Goal: Task Accomplishment & Management: Manage account settings

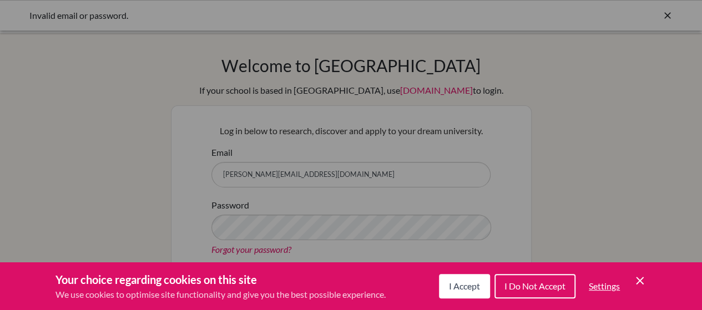
click at [465, 290] on span "I Accept" at bounding box center [464, 286] width 31 height 11
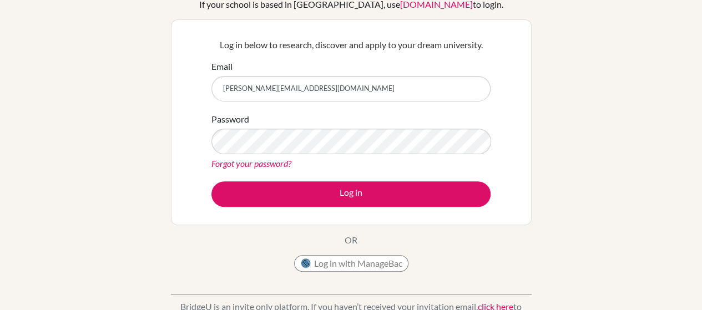
scroll to position [6, 0]
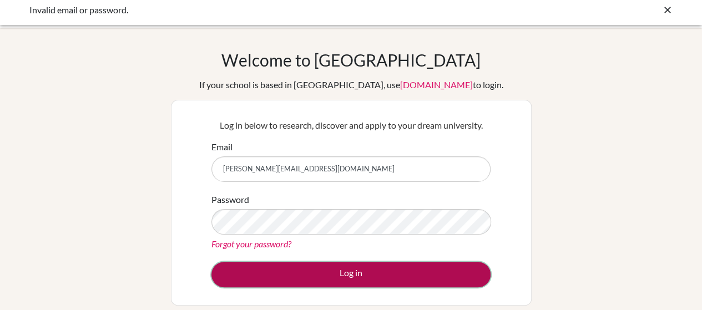
click at [324, 271] on button "Log in" at bounding box center [350, 275] width 279 height 26
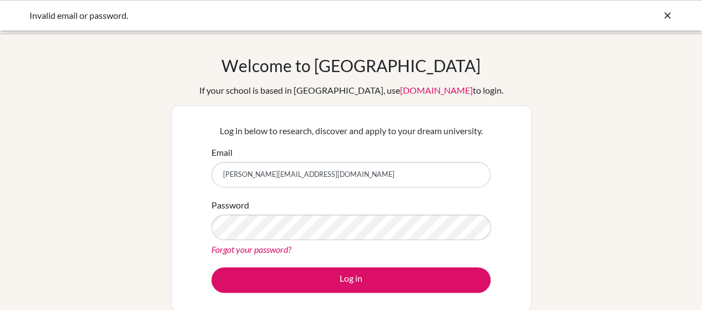
click at [268, 251] on link "Forgot your password?" at bounding box center [251, 249] width 80 height 11
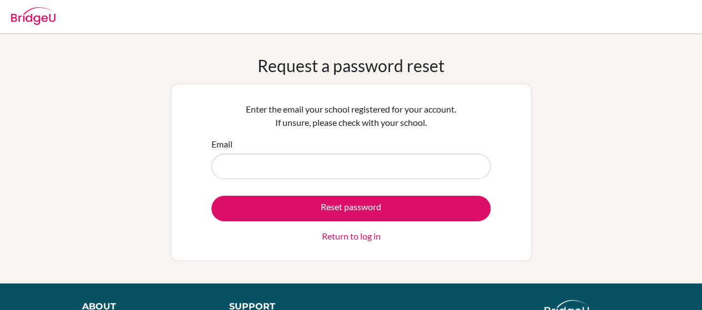
type input "[PERSON_NAME][EMAIL_ADDRESS][DOMAIN_NAME]"
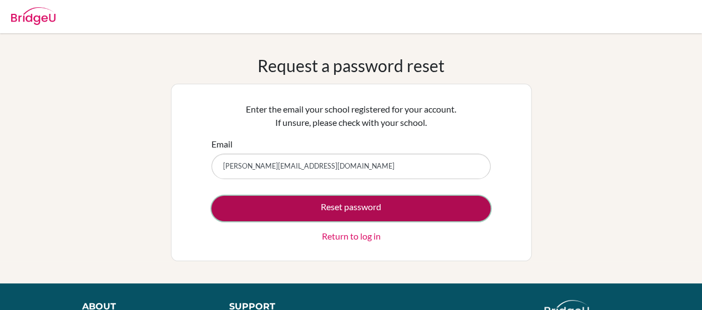
click at [338, 205] on button "Reset password" at bounding box center [350, 209] width 279 height 26
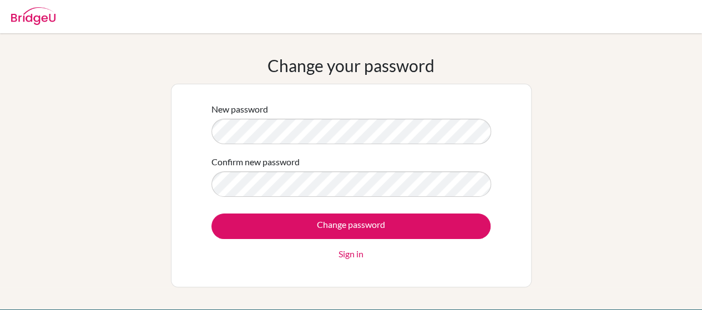
click at [511, 199] on div "New password Confirm new password Change password Sign in" at bounding box center [351, 186] width 361 height 204
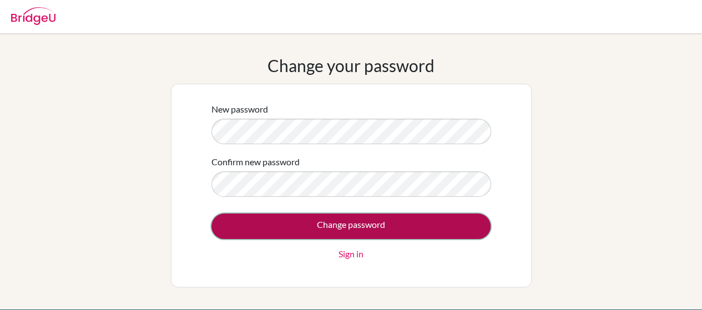
click at [356, 219] on input "Change password" at bounding box center [350, 227] width 279 height 26
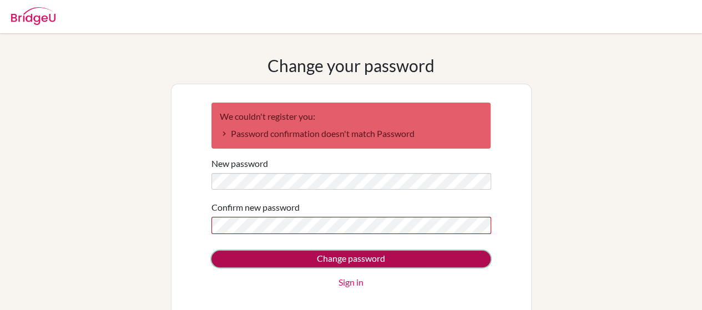
click at [434, 255] on input "Change password" at bounding box center [350, 259] width 279 height 17
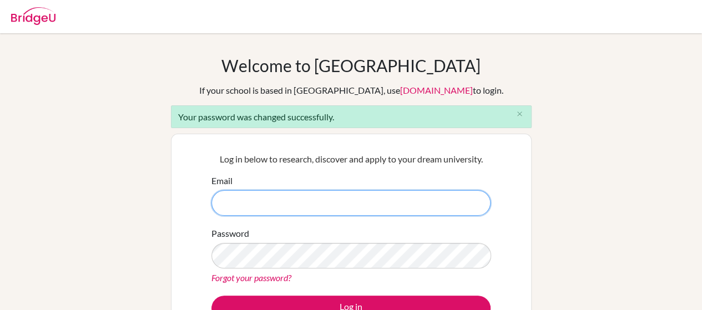
type input "[PERSON_NAME][EMAIL_ADDRESS][DOMAIN_NAME]"
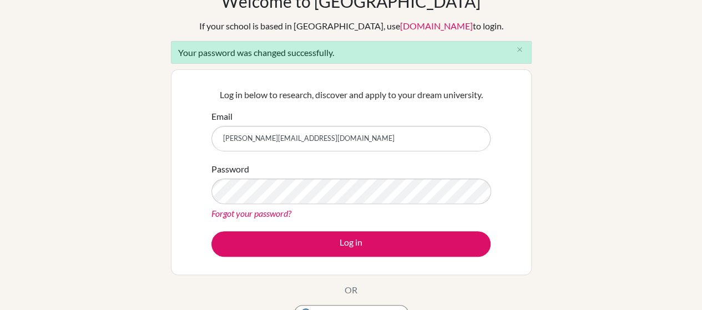
scroll to position [69, 0]
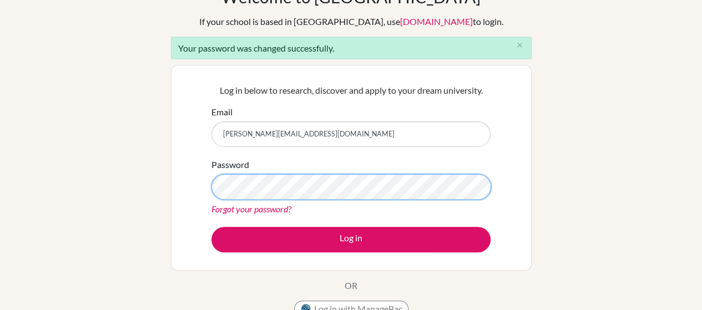
click at [172, 191] on div "Log in below to research, discover and apply to your dream university. Email mo…" at bounding box center [351, 168] width 361 height 206
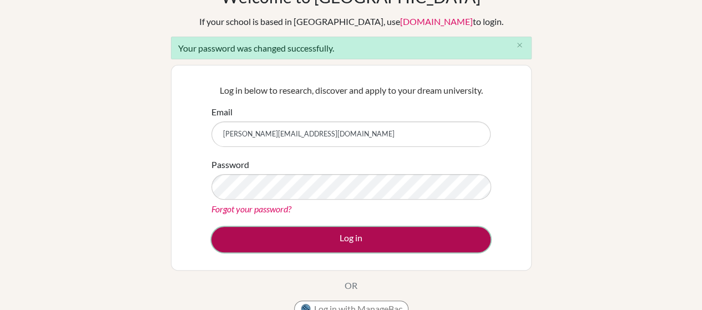
click at [432, 237] on button "Log in" at bounding box center [350, 240] width 279 height 26
click at [356, 234] on button "Log in" at bounding box center [350, 240] width 279 height 26
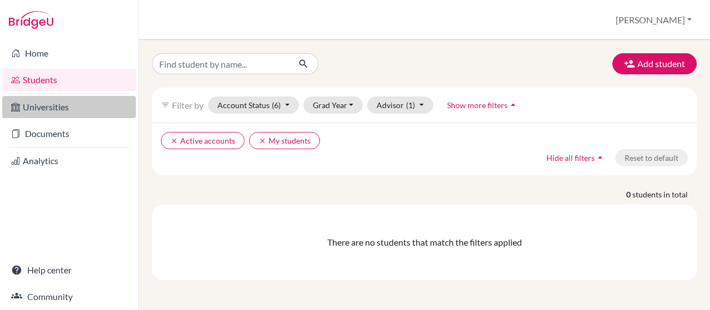
click at [70, 114] on link "Universities" at bounding box center [69, 107] width 134 height 22
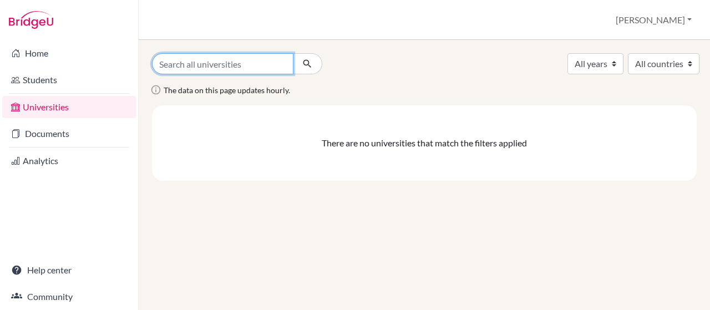
click at [186, 65] on input "Search all universities" at bounding box center [222, 63] width 141 height 21
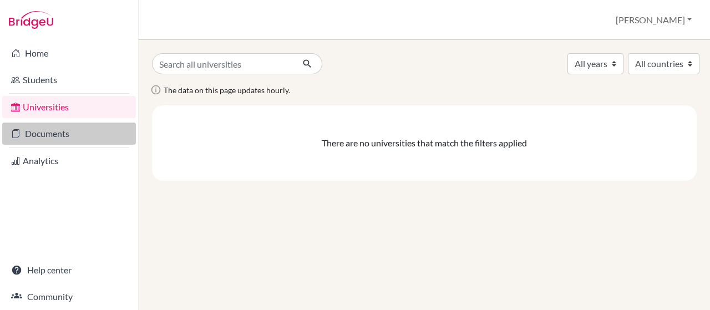
click at [95, 137] on link "Documents" at bounding box center [69, 134] width 134 height 22
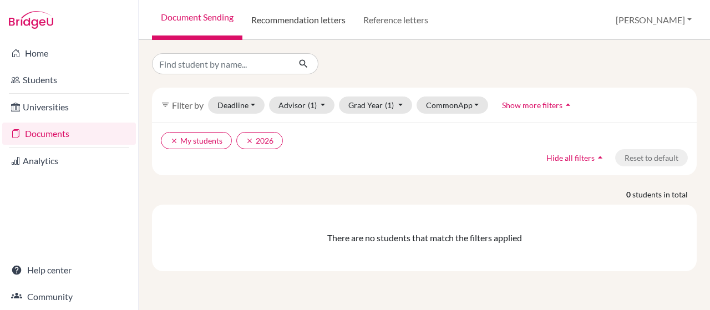
click at [283, 23] on link "Recommendation letters" at bounding box center [298, 20] width 112 height 40
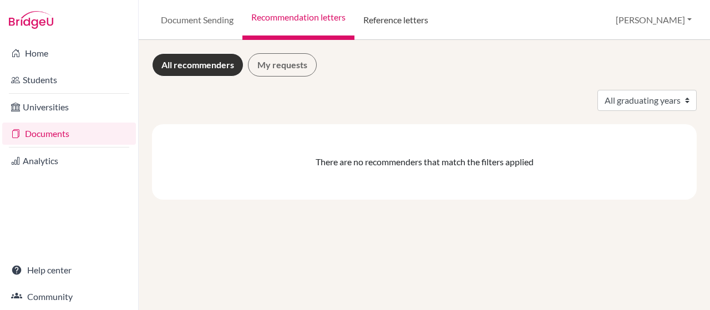
click at [398, 18] on link "Reference letters" at bounding box center [395, 20] width 83 height 40
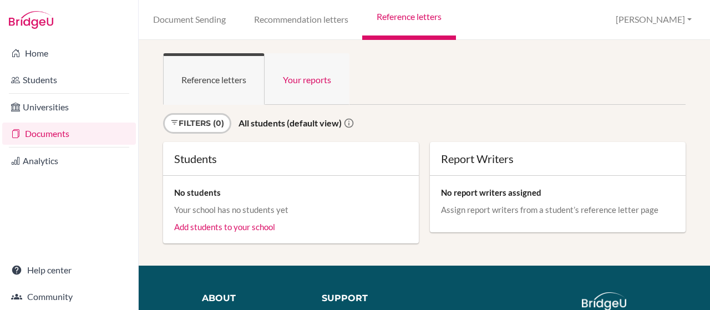
click at [296, 80] on link "Your reports" at bounding box center [307, 79] width 85 height 52
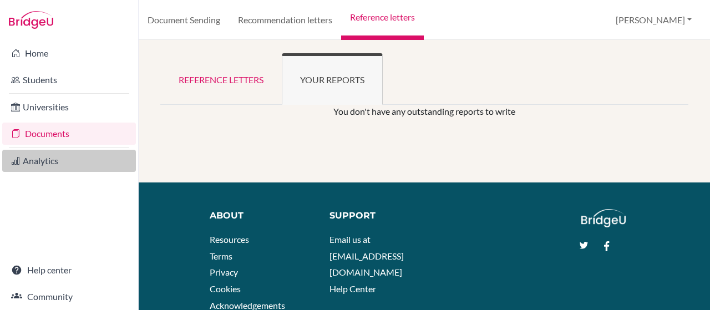
click at [63, 164] on link "Analytics" at bounding box center [69, 161] width 134 height 22
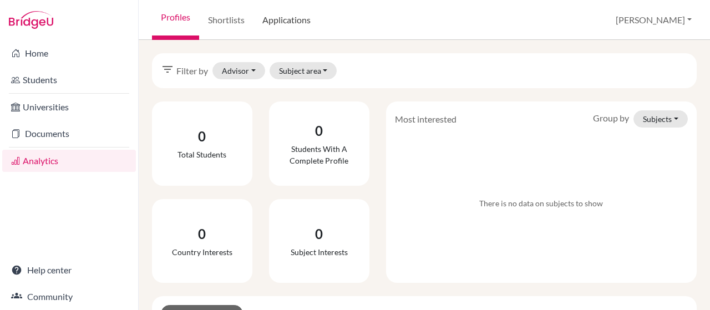
click at [285, 16] on link "Applications" at bounding box center [286, 20] width 66 height 40
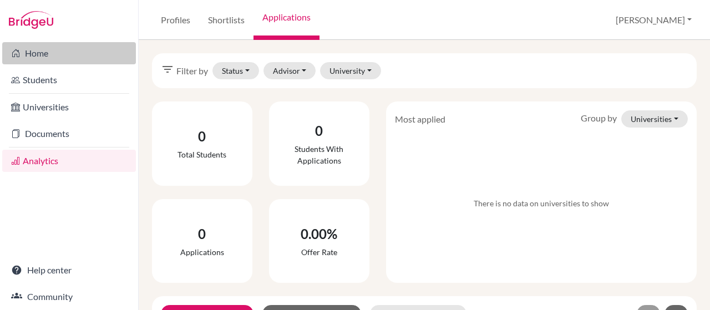
click at [41, 54] on link "Home" at bounding box center [69, 53] width 134 height 22
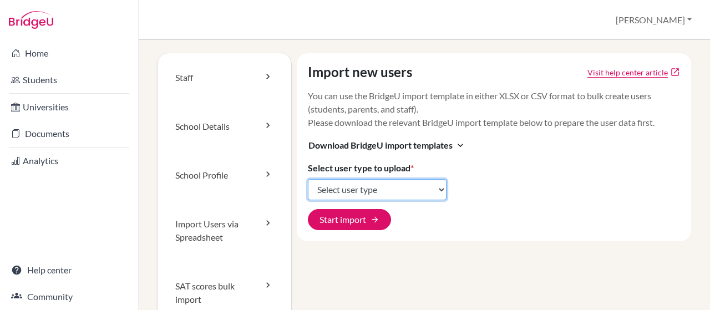
click at [436, 188] on select "Select user type Students Students and parents Parents Advisors Report writers" at bounding box center [377, 189] width 139 height 21
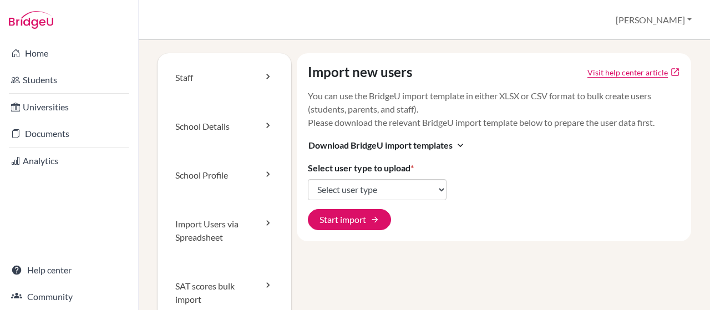
click at [507, 270] on div "Import new users Visit help center article open_in_new You can use the BridgeU …" at bounding box center [491, 201] width 400 height 297
click at [222, 131] on link "School Details" at bounding box center [225, 126] width 134 height 49
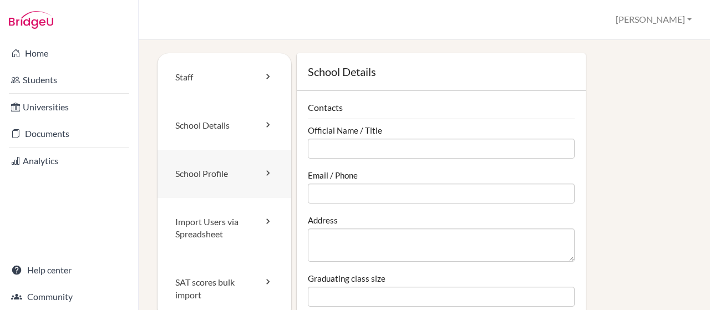
click at [209, 179] on link "School Profile" at bounding box center [225, 174] width 134 height 48
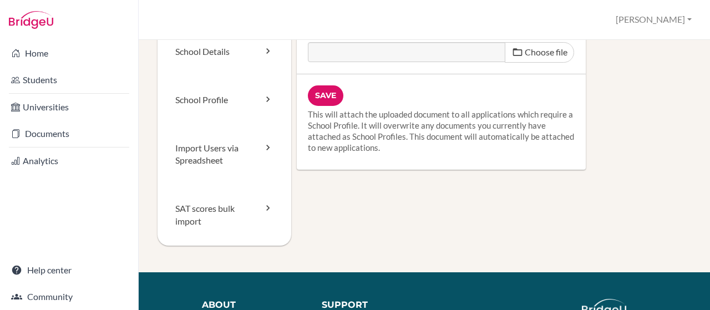
scroll to position [77, 0]
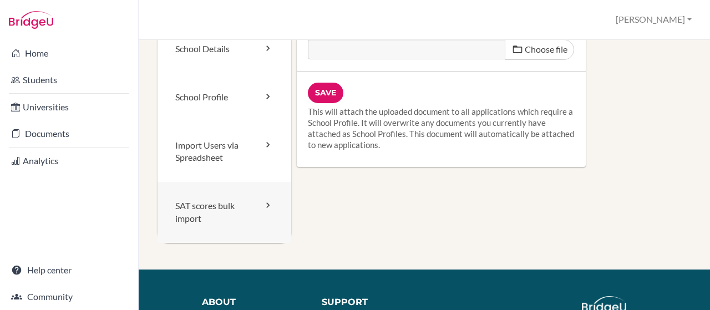
click at [224, 198] on link "SAT scores bulk import" at bounding box center [225, 212] width 134 height 61
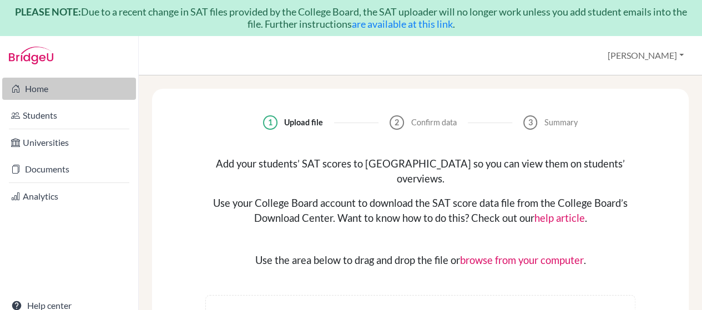
click at [49, 90] on link "Home" at bounding box center [69, 89] width 134 height 22
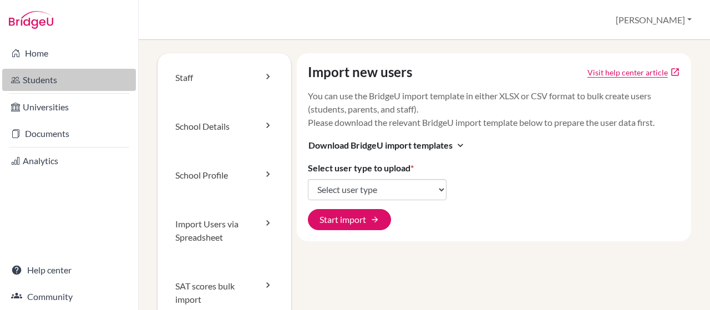
click at [47, 79] on link "Students" at bounding box center [69, 80] width 134 height 22
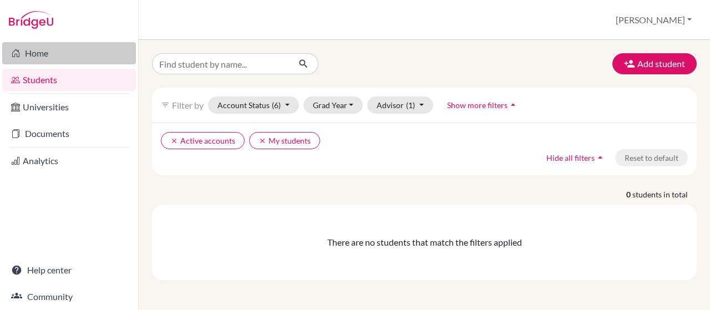
click at [42, 58] on link "Home" at bounding box center [69, 53] width 134 height 22
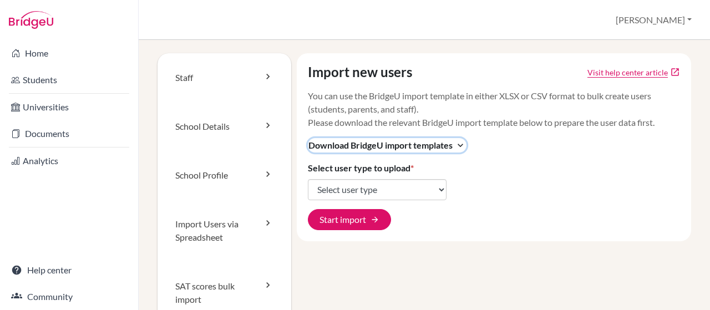
click at [442, 144] on span "Download BridgeU import templates" at bounding box center [380, 145] width 144 height 13
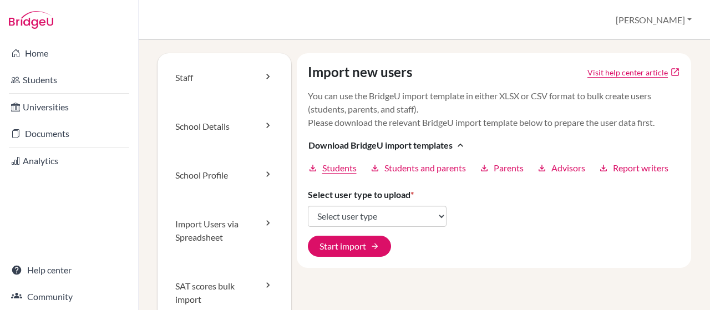
click at [346, 168] on span "Students" at bounding box center [339, 167] width 34 height 13
click at [567, 168] on span "Advisors" at bounding box center [568, 167] width 34 height 13
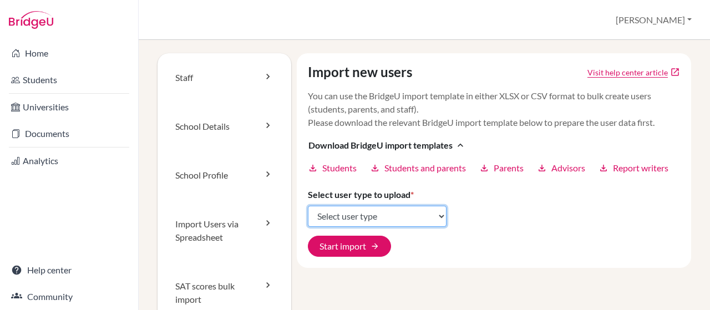
click at [438, 215] on select "Select user type Students Students and parents Parents Advisors Report writers" at bounding box center [377, 216] width 139 height 21
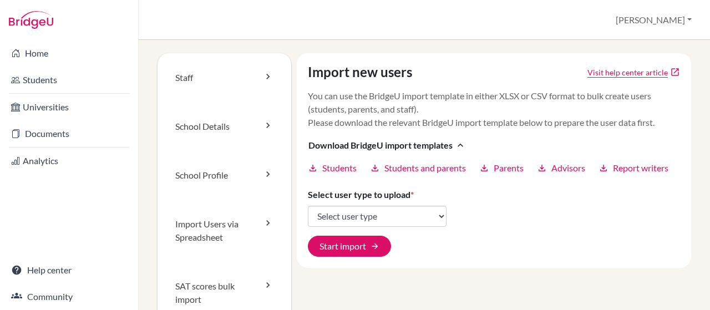
click at [497, 220] on div "Import new users Visit help center article open_in_new You can use the BridgeU …" at bounding box center [494, 160] width 395 height 215
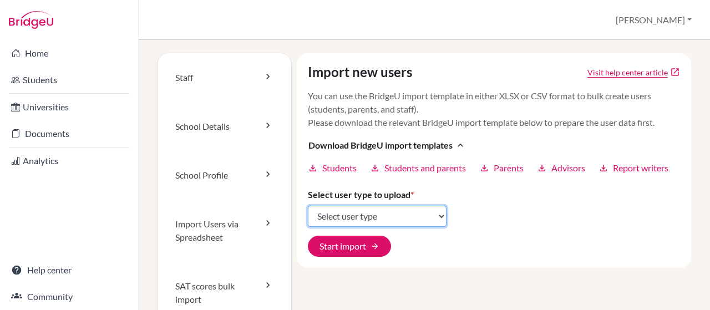
click at [432, 214] on select "Select user type Students Students and parents Parents Advisors Report writers" at bounding box center [377, 216] width 139 height 21
select select "students"
click at [308, 206] on select "Select user type Students Students and parents Parents Advisors Report writers" at bounding box center [377, 216] width 139 height 21
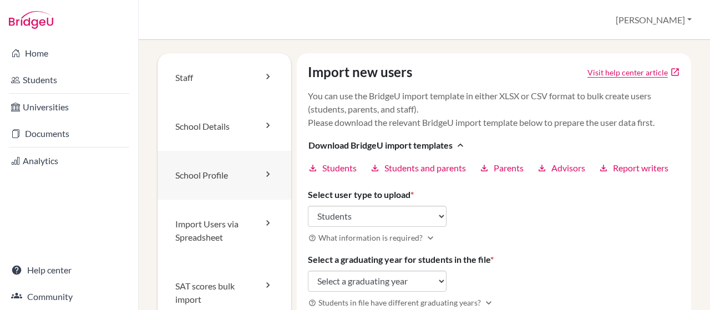
click at [224, 170] on link "School Profile" at bounding box center [225, 175] width 134 height 49
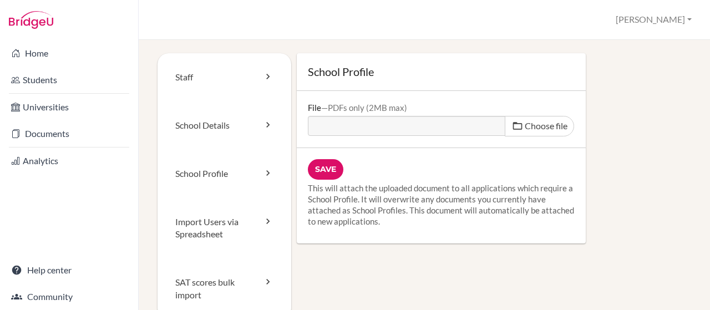
click at [620, 106] on div "School Profile File PDFs only (2MB max) Choose file Save This will attach the u…" at bounding box center [491, 148] width 400 height 190
click at [186, 77] on link "Staff" at bounding box center [225, 77] width 134 height 48
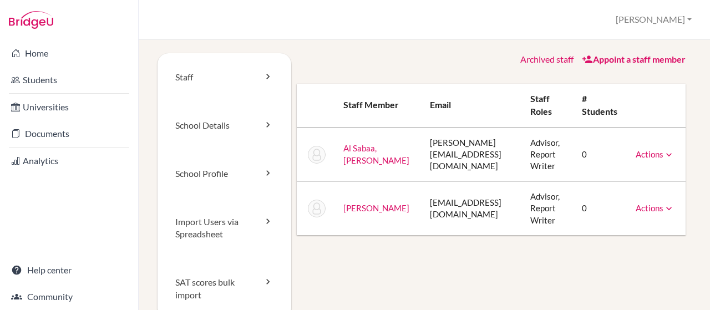
click at [670, 207] on icon at bounding box center [668, 208] width 11 height 11
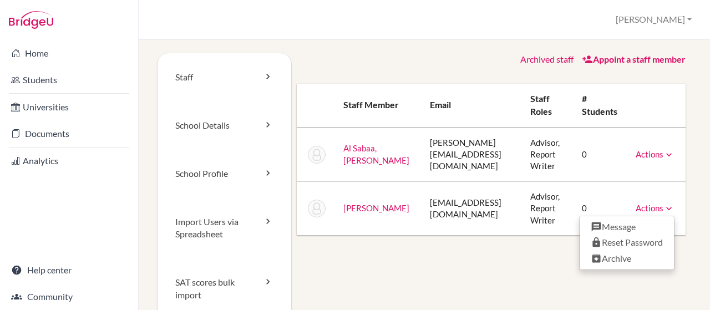
click at [667, 207] on icon at bounding box center [668, 208] width 11 height 11
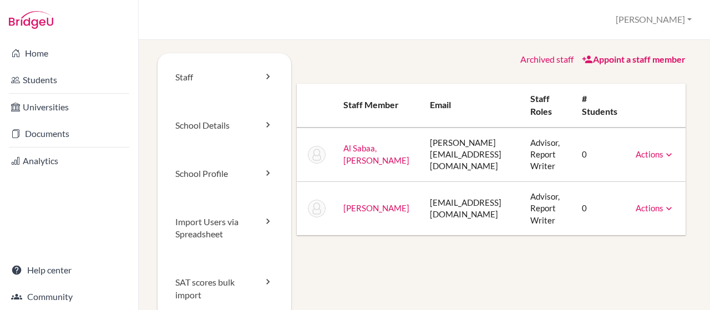
click at [623, 58] on link "Appoint a staff member" at bounding box center [634, 59] width 104 height 11
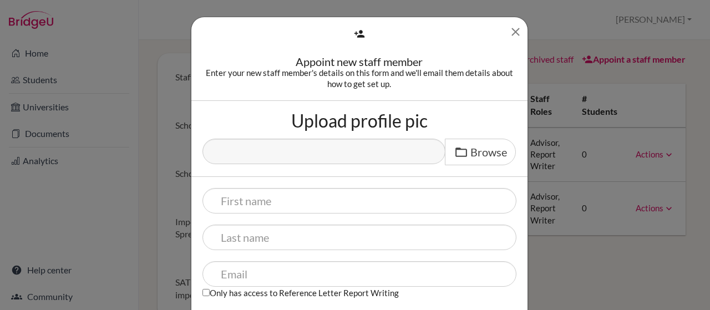
click at [509, 31] on icon "Close" at bounding box center [516, 32] width 14 height 14
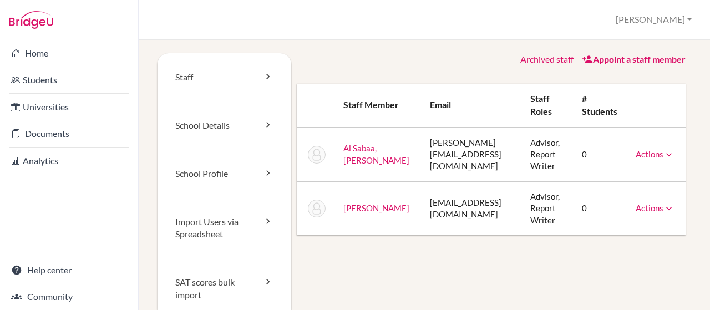
click at [620, 62] on link "Appoint a staff member" at bounding box center [634, 59] width 104 height 11
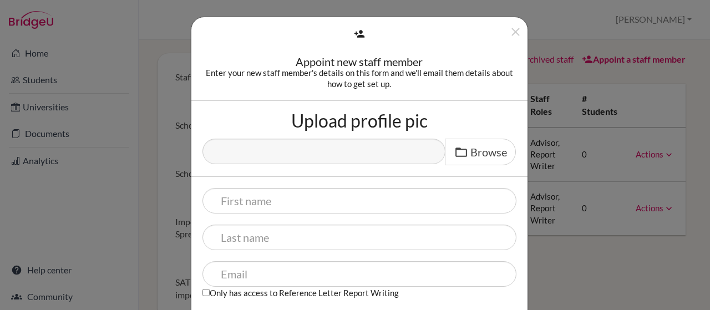
click at [552, 276] on div "Appoint new staff member Enter your new staff member's details on this form and…" at bounding box center [355, 155] width 710 height 310
